Goal: Use online tool/utility: Utilize a website feature to perform a specific function

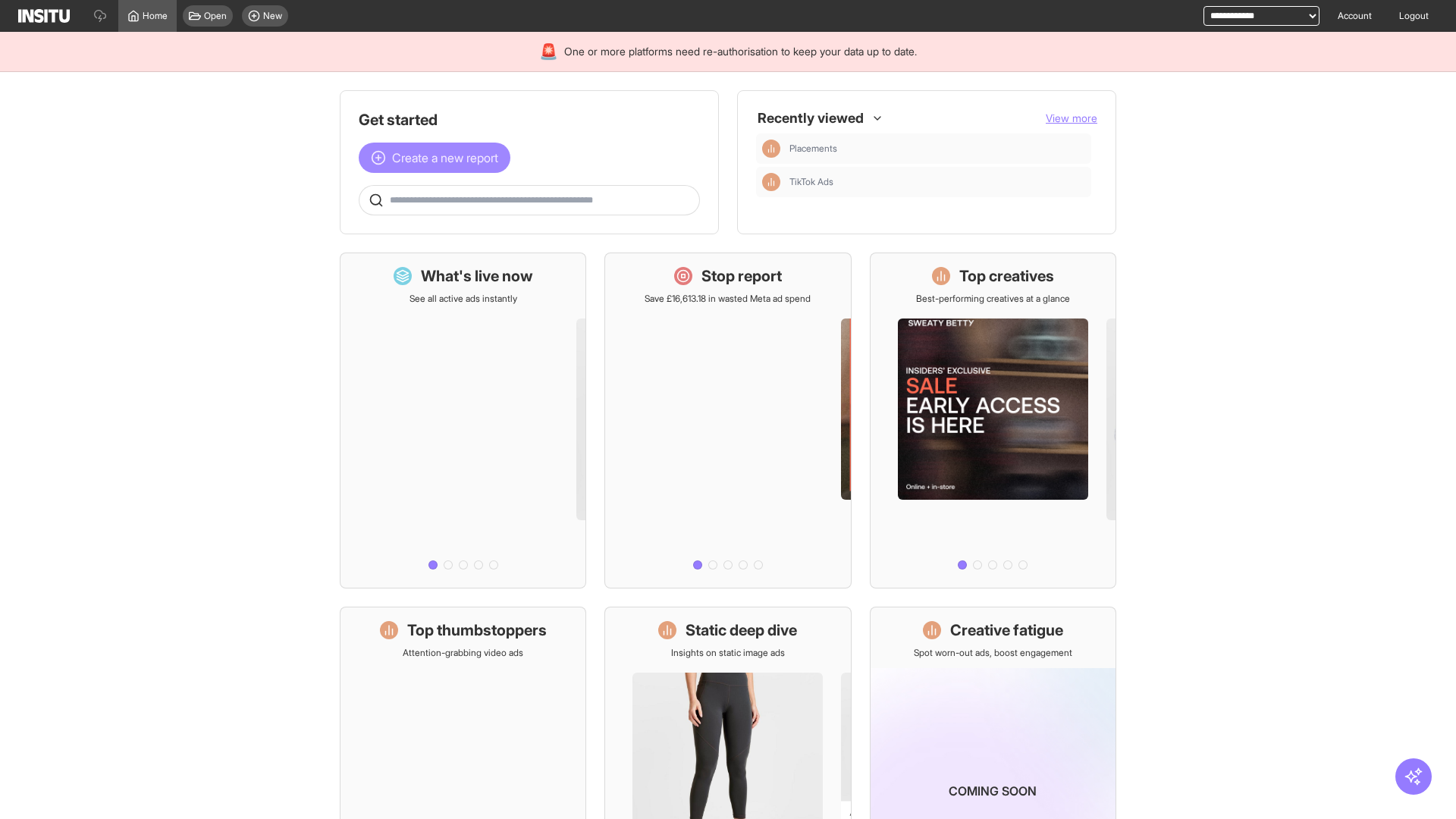
click at [438, 157] on span "Create a new report" at bounding box center [445, 157] width 106 height 18
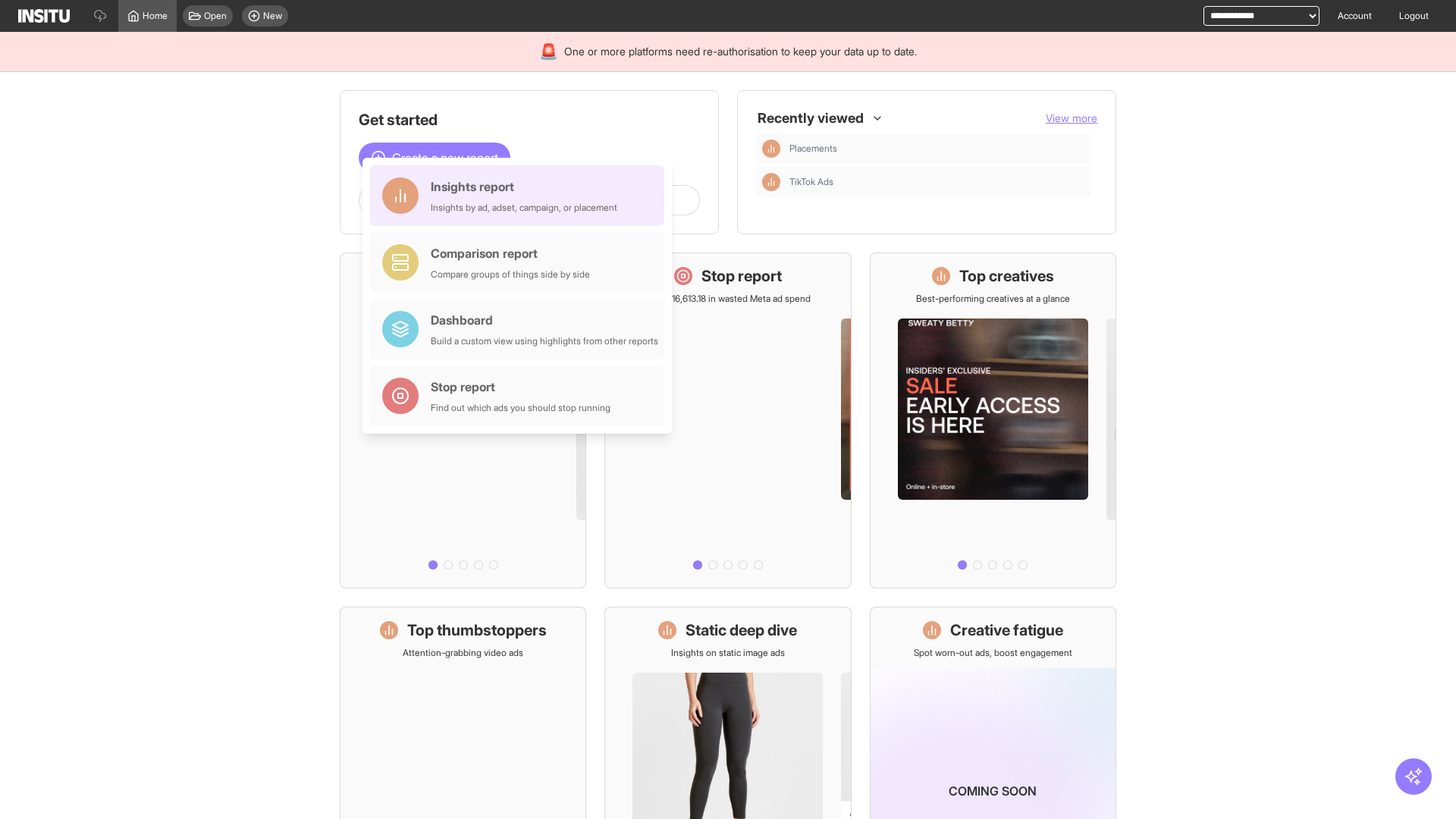
click at [520, 196] on div "Insights report Insights by ad, adset, campaign, or placement" at bounding box center [523, 195] width 186 height 37
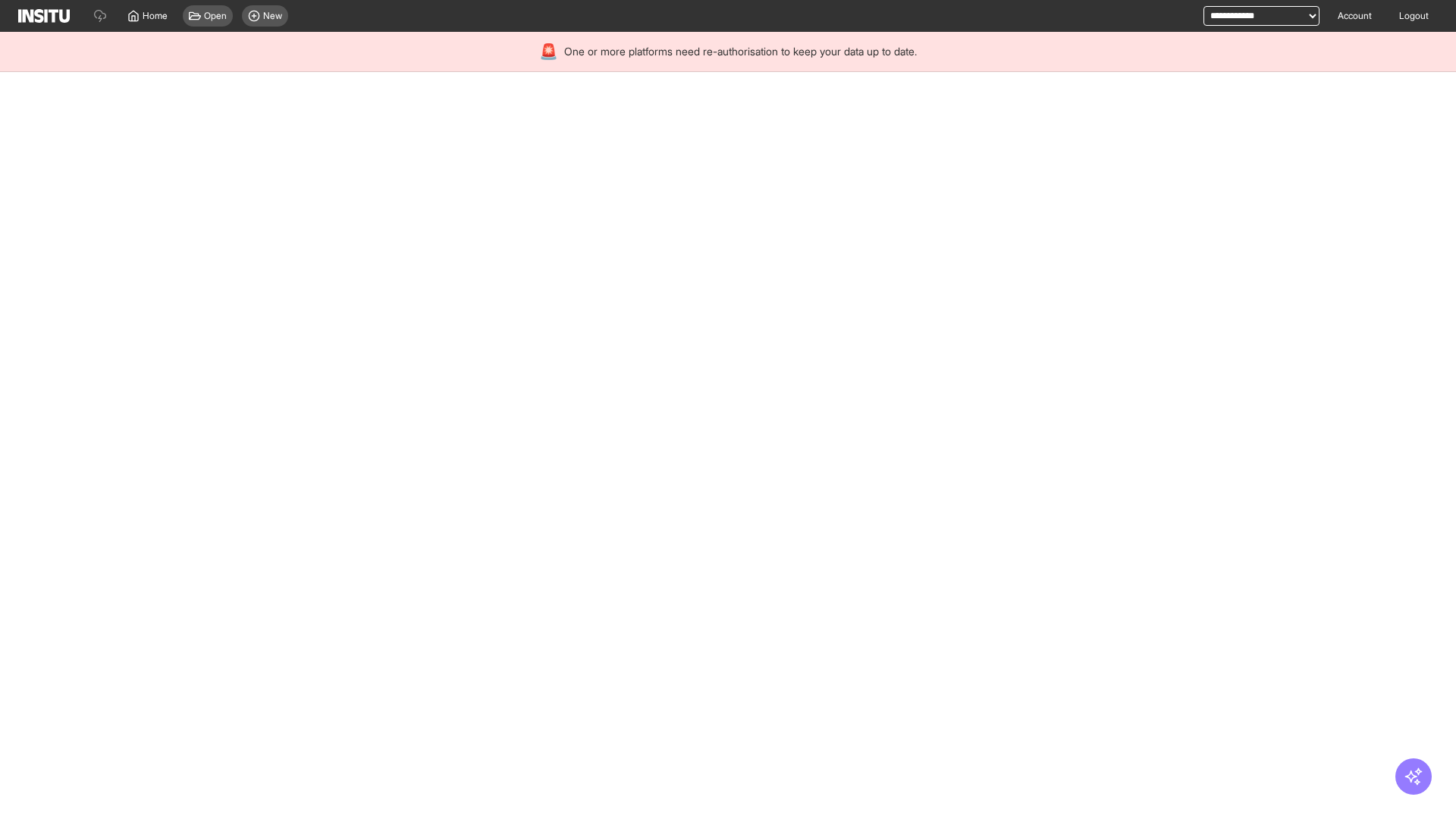
select select "**"
